Goal: Check status: Check status

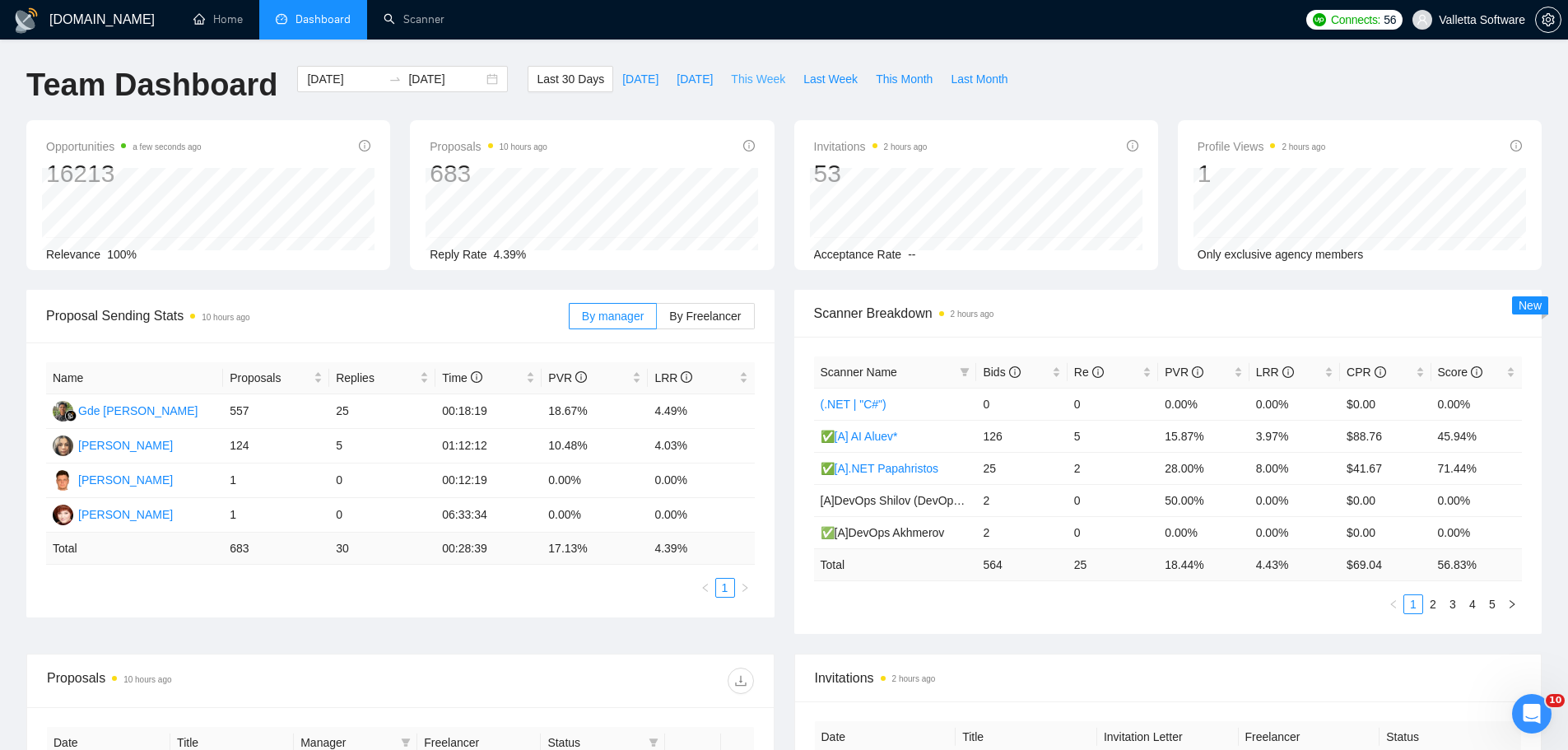
click at [754, 80] on span "This Week" at bounding box center [758, 79] width 54 height 18
type input "[DATE]"
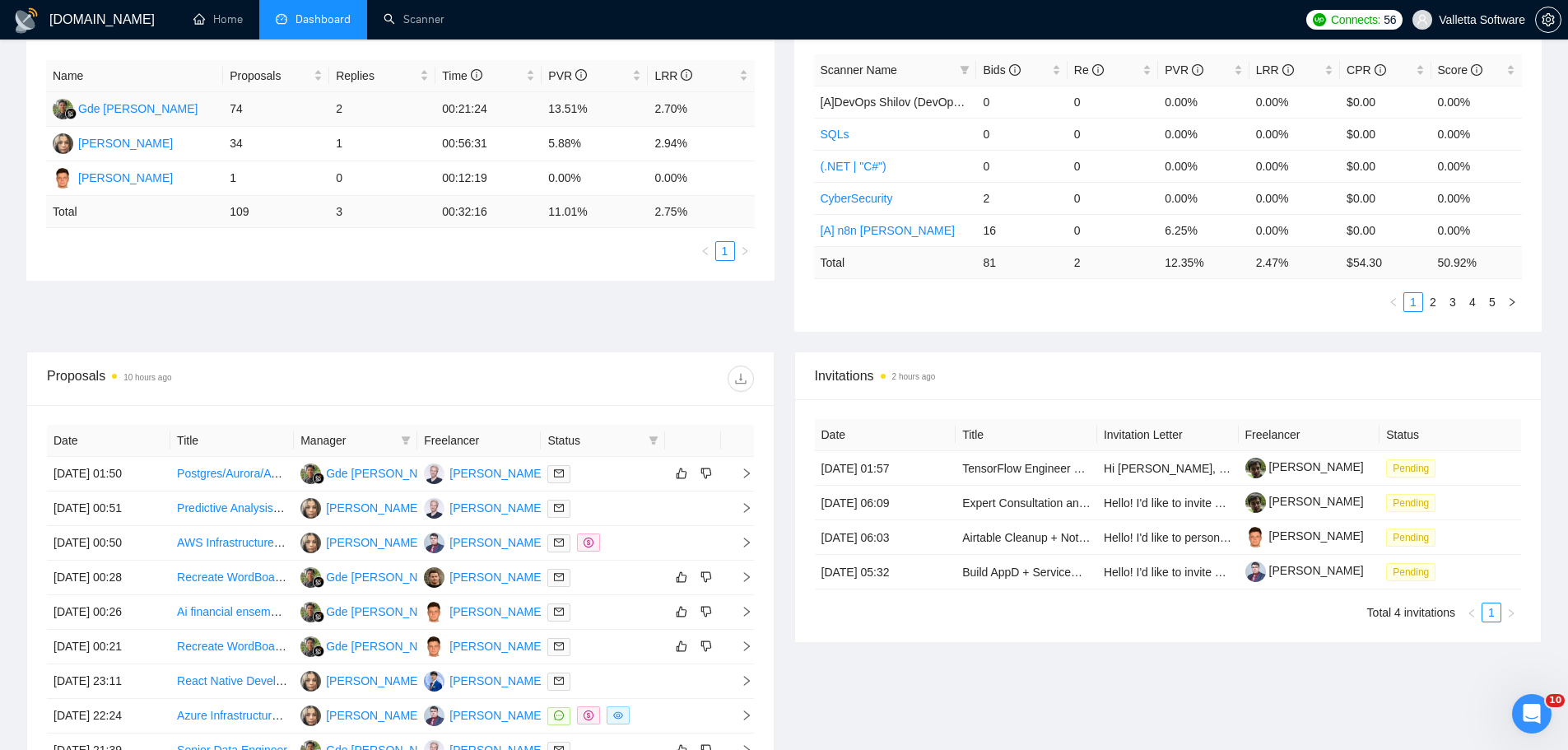
scroll to position [83, 0]
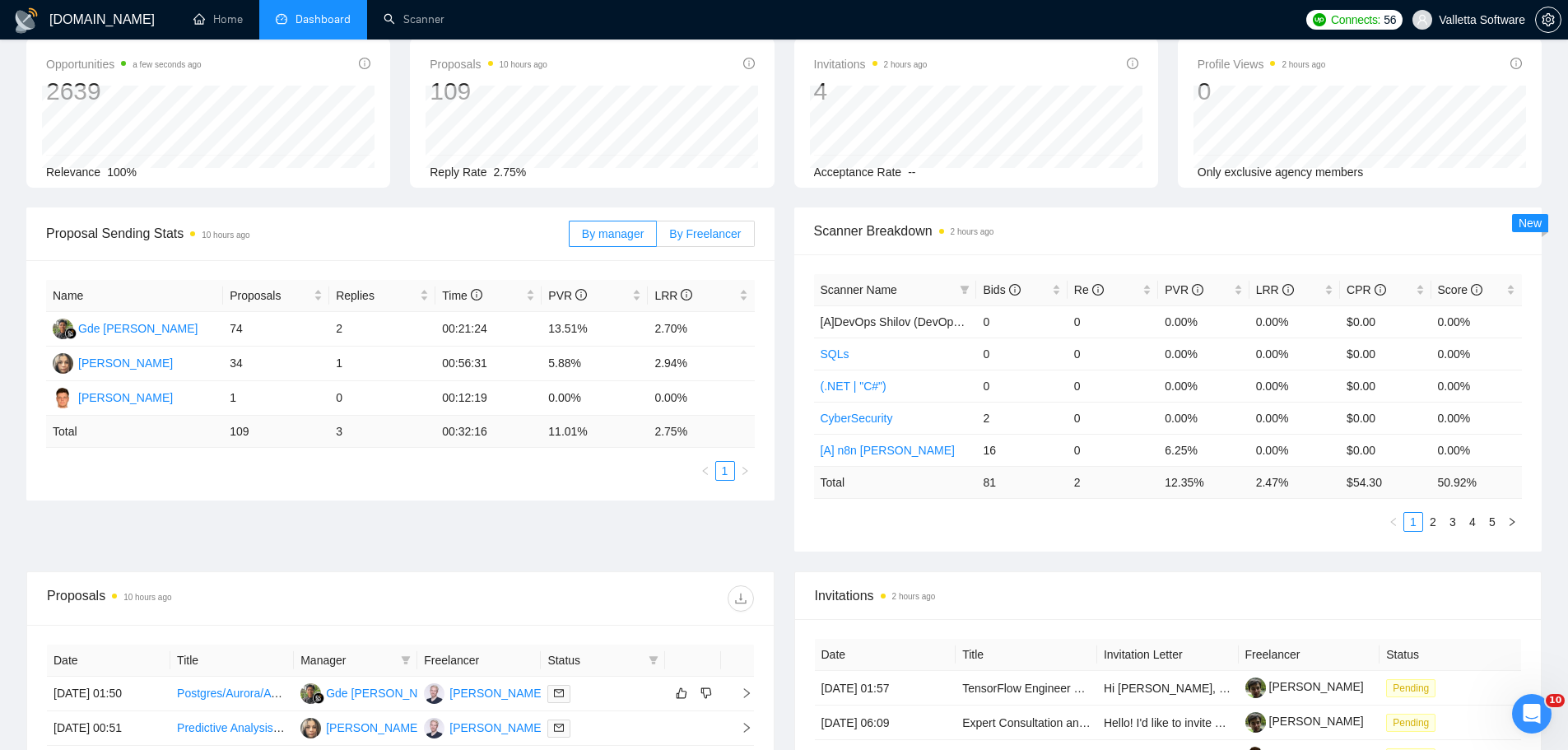
click at [702, 219] on div "By manager By Freelancer" at bounding box center [662, 234] width 186 height 53
click at [698, 227] on span "By Freelancer" at bounding box center [704, 233] width 72 height 13
click at [657, 238] on input "By Freelancer" at bounding box center [657, 238] width 0 height 0
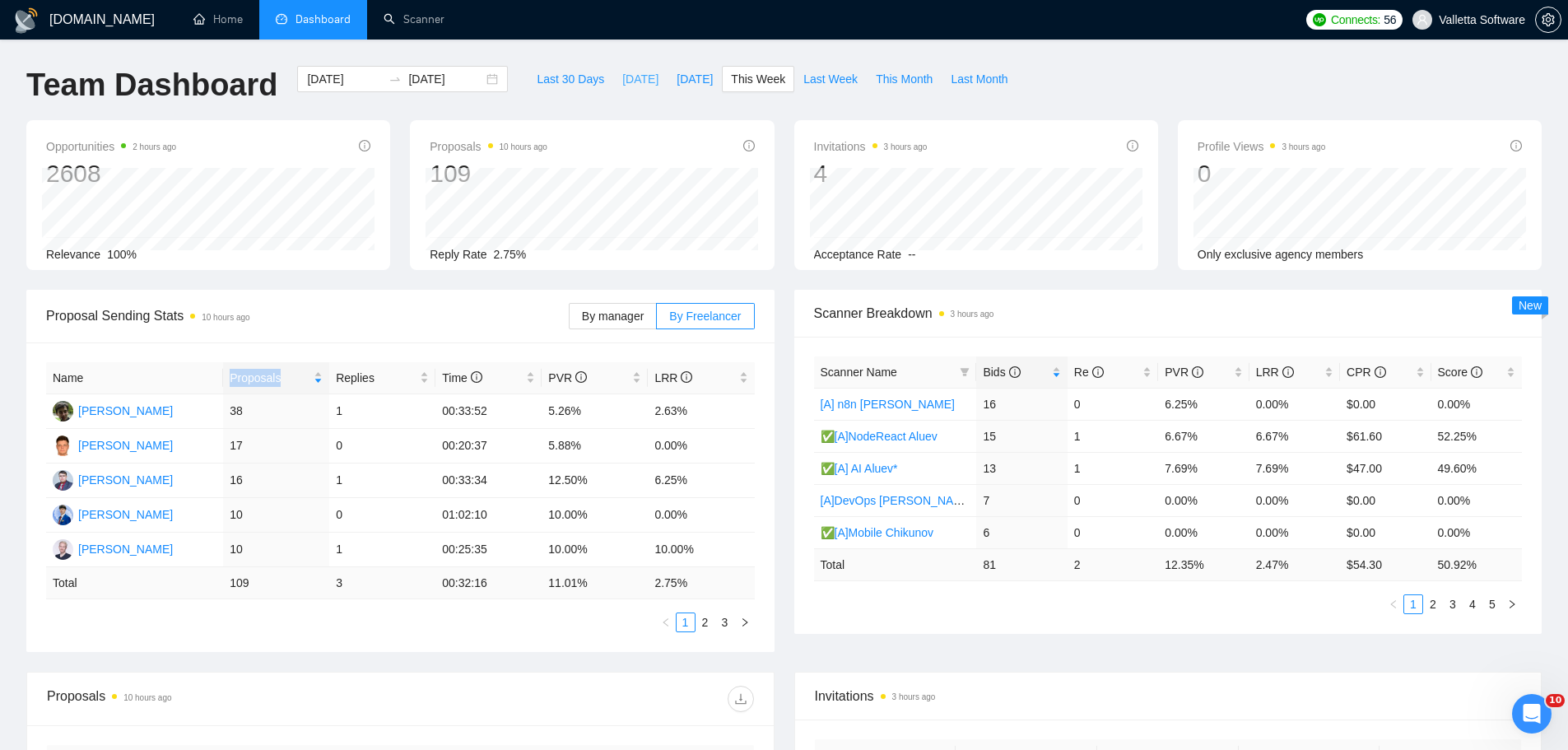
click at [628, 80] on span "[DATE]" at bounding box center [641, 79] width 36 height 18
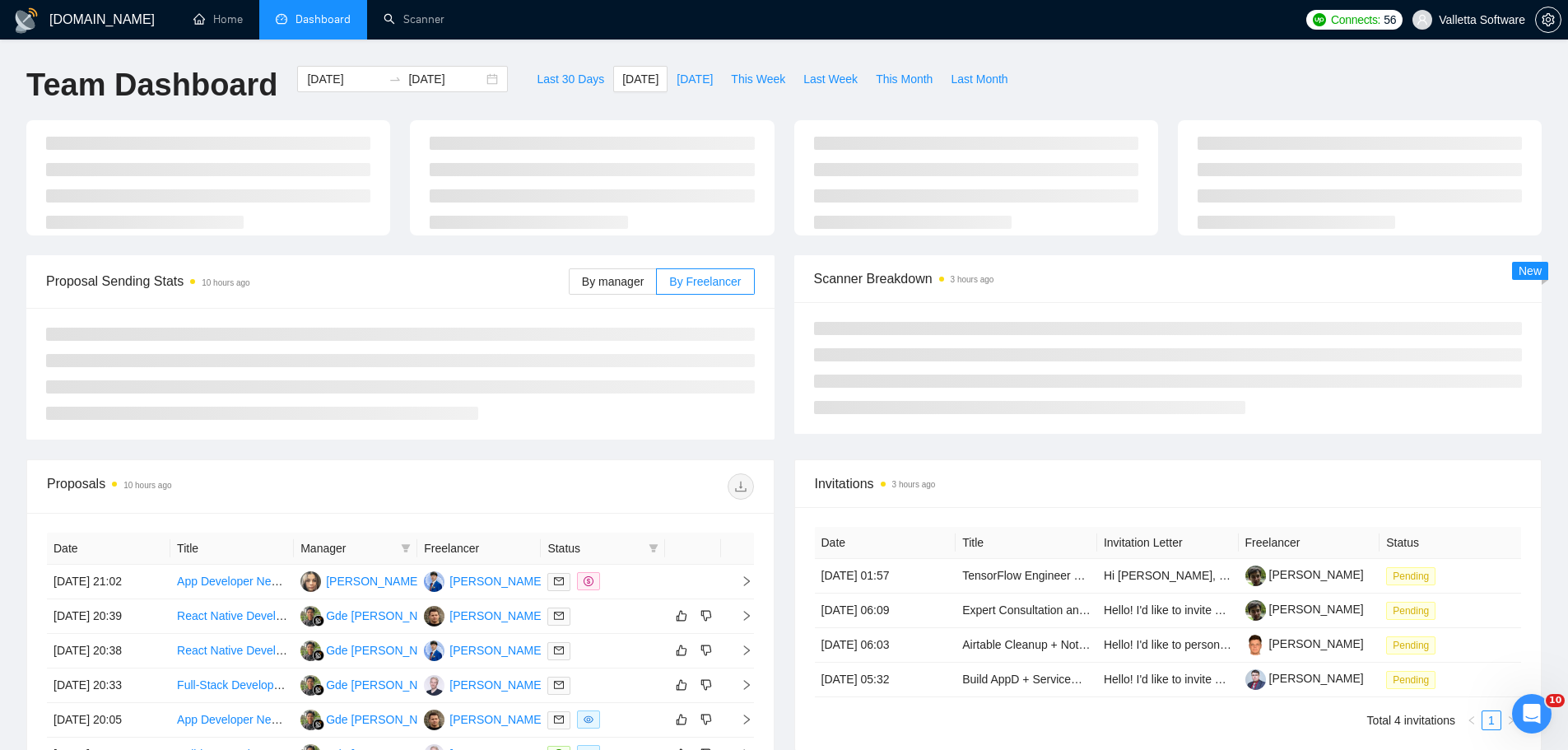
type input "[DATE]"
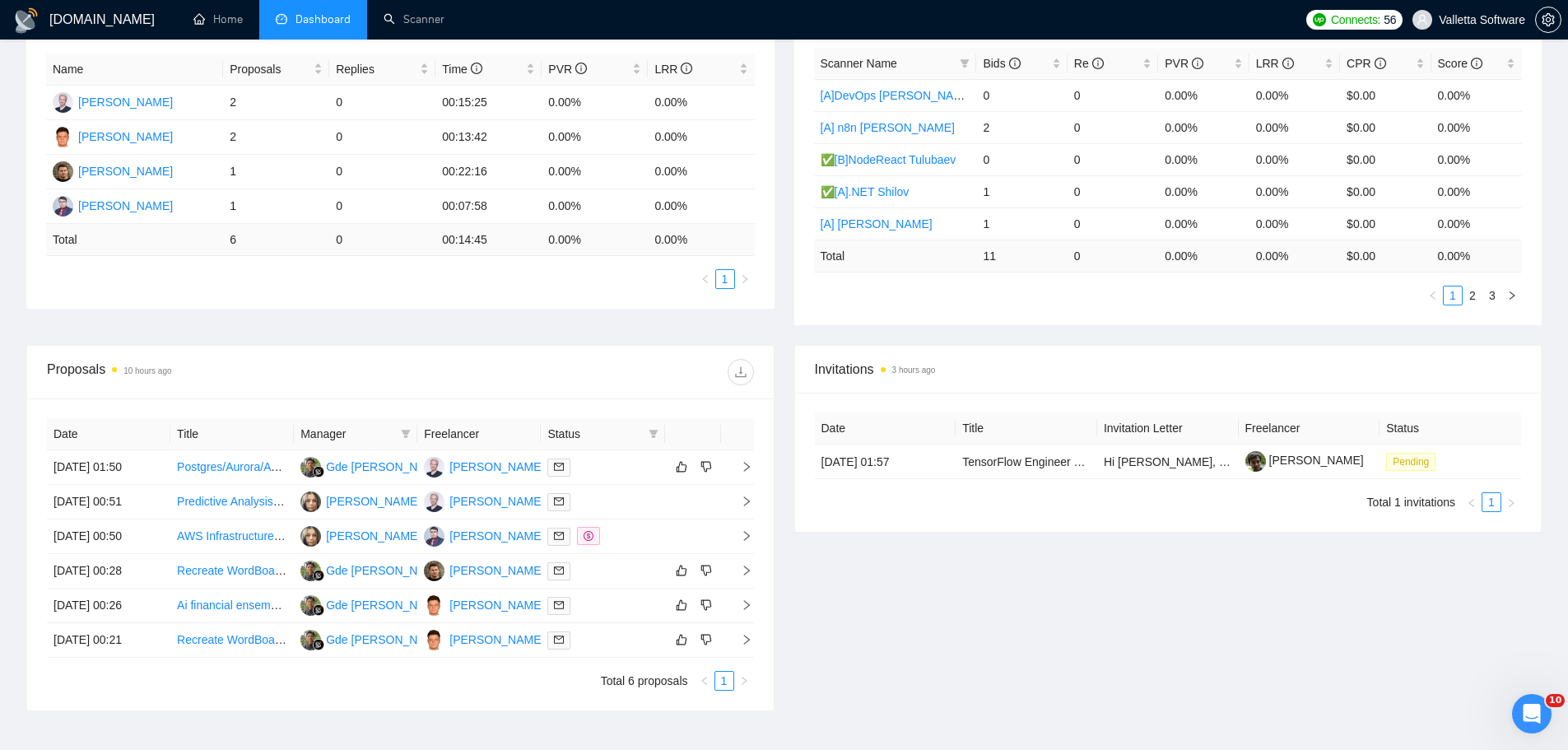
scroll to position [412, 0]
